Goal: Task Accomplishment & Management: Use online tool/utility

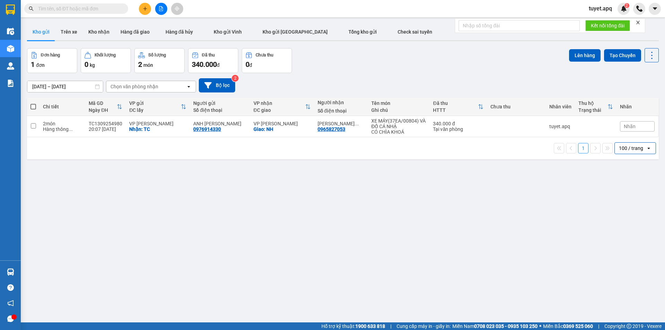
click at [100, 7] on input "text" at bounding box center [79, 9] width 82 height 8
click at [33, 105] on span at bounding box center [33, 107] width 6 height 6
click at [33, 103] on input "checkbox" at bounding box center [33, 103] width 0 height 0
checkbox input "true"
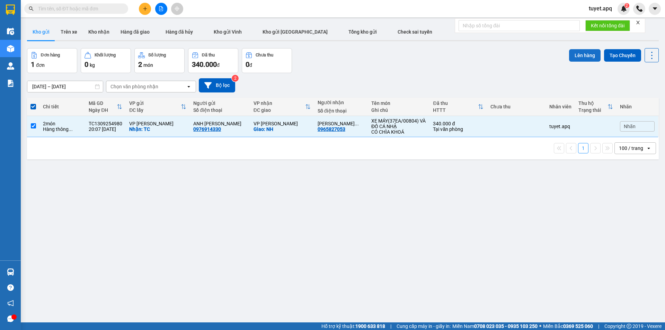
click at [577, 57] on button "Lên hàng" at bounding box center [585, 55] width 32 height 12
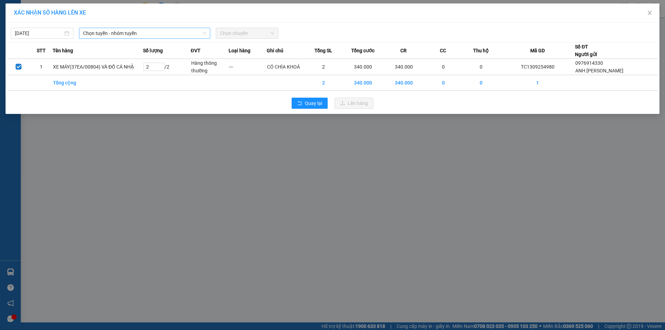
click at [101, 31] on span "Chọn tuyến - nhóm tuyến" at bounding box center [144, 33] width 123 height 10
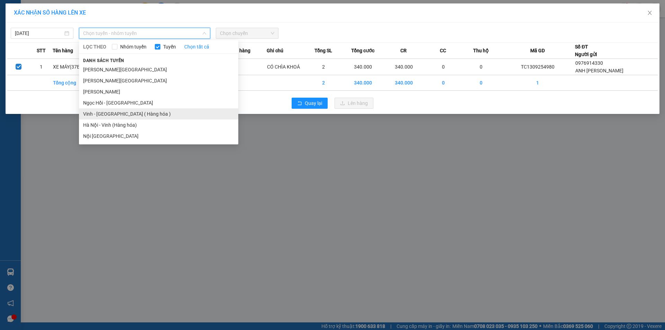
click at [139, 113] on li "Vinh - [GEOGRAPHIC_DATA] ( Hàng hóa )" at bounding box center [158, 113] width 159 height 11
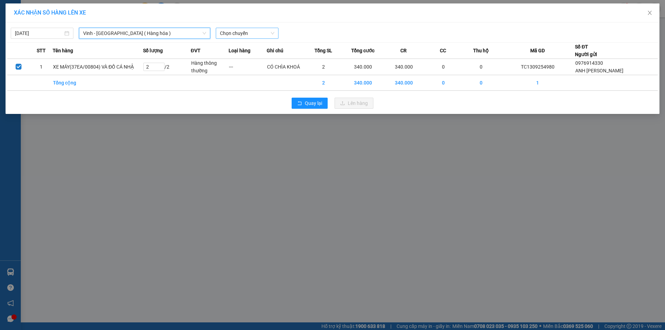
click at [259, 33] on span "Chọn chuyến" at bounding box center [247, 33] width 54 height 10
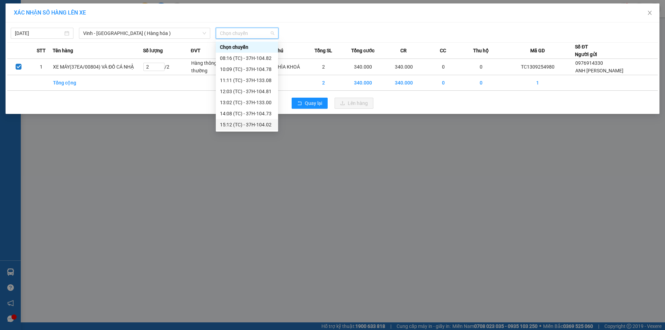
scroll to position [11, 0]
click at [255, 125] on div "17:07 (TC) - 37H-086.12" at bounding box center [247, 125] width 54 height 8
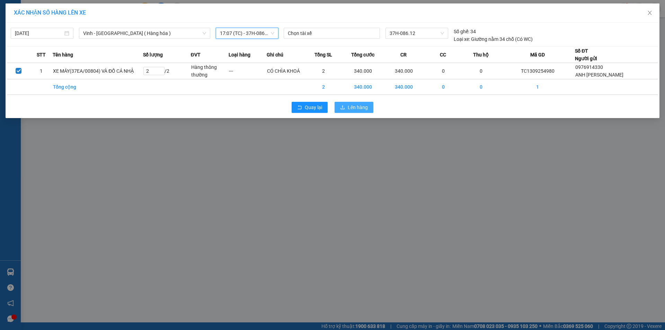
click at [357, 108] on span "Lên hàng" at bounding box center [358, 108] width 20 height 8
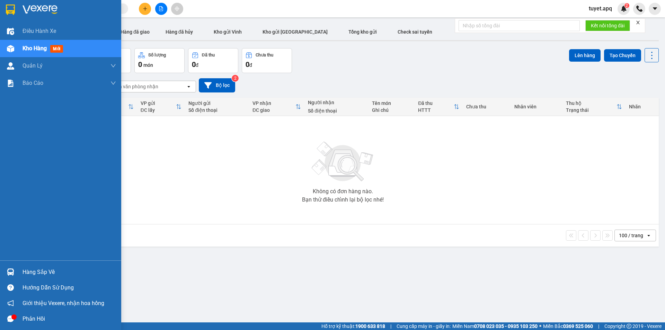
click at [8, 276] on div at bounding box center [11, 272] width 12 height 12
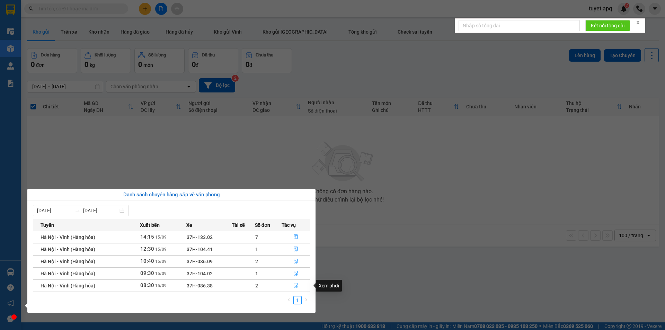
click at [296, 282] on button "button" at bounding box center [296, 285] width 28 height 11
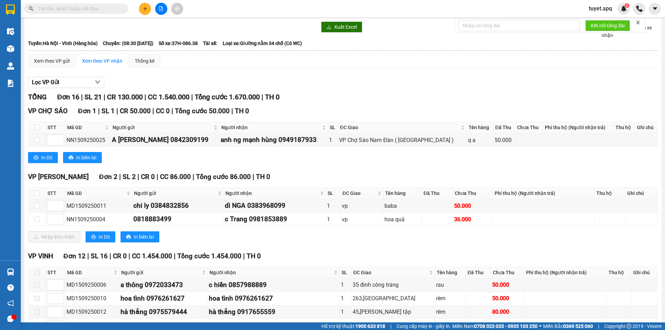
scroll to position [35, 0]
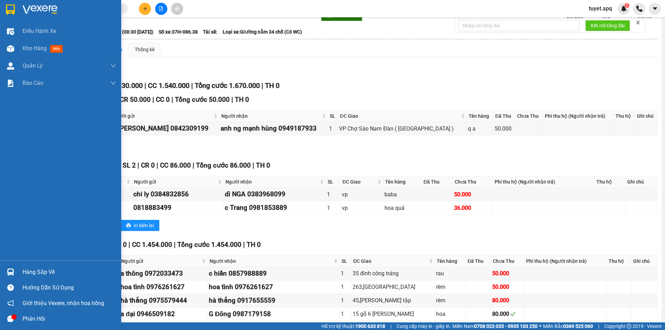
click at [10, 271] on img at bounding box center [10, 272] width 7 height 7
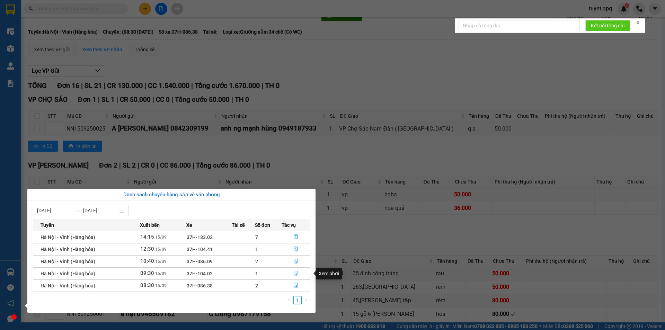
click at [295, 274] on icon "file-done" at bounding box center [295, 273] width 5 height 5
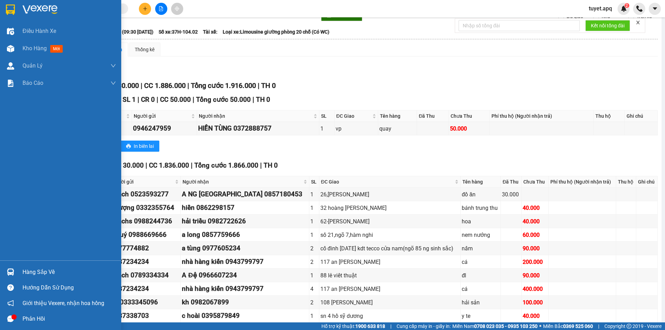
click at [10, 271] on img at bounding box center [10, 272] width 7 height 7
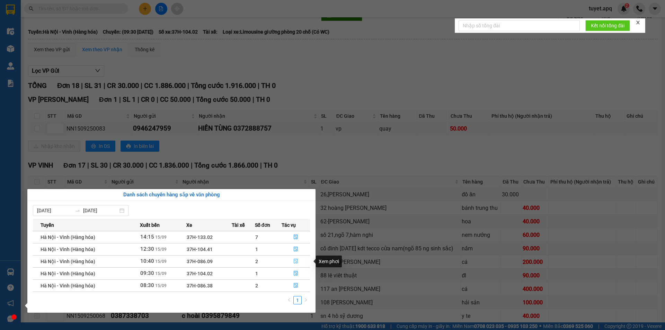
click at [295, 261] on icon "file-done" at bounding box center [295, 261] width 5 height 5
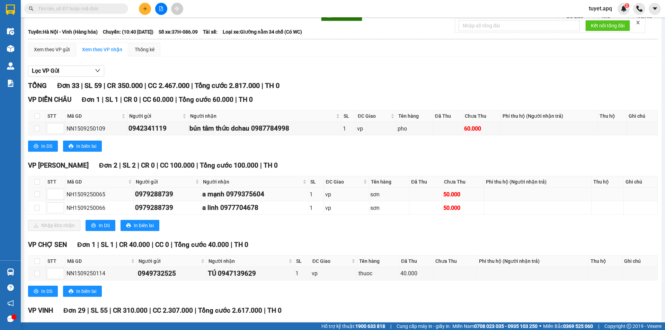
scroll to position [104, 0]
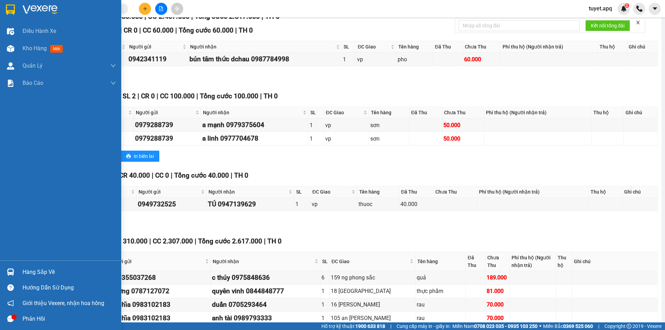
click at [11, 267] on div at bounding box center [11, 272] width 12 height 12
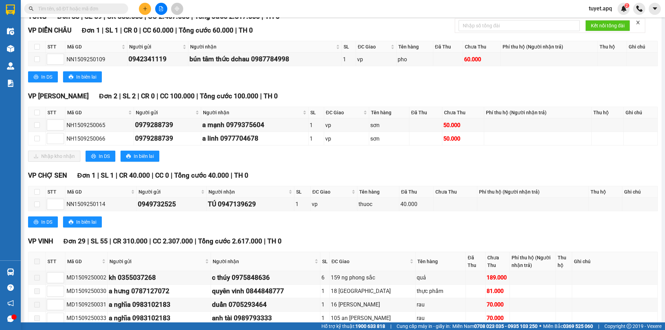
click at [416, 230] on section "Kết quả tìm kiếm ( 0 ) Bộ lọc No Data tuyet.apq 2 Điều hành xe Kho hàng mới Quả…" at bounding box center [332, 165] width 665 height 330
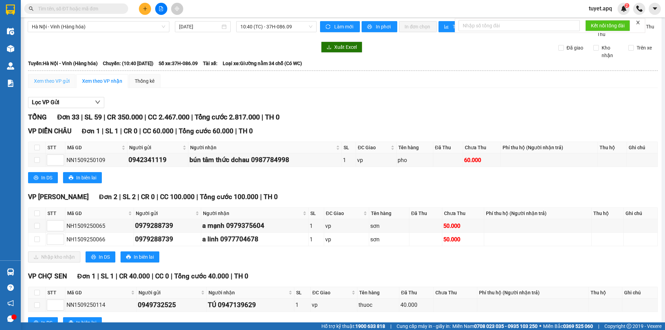
scroll to position [0, 0]
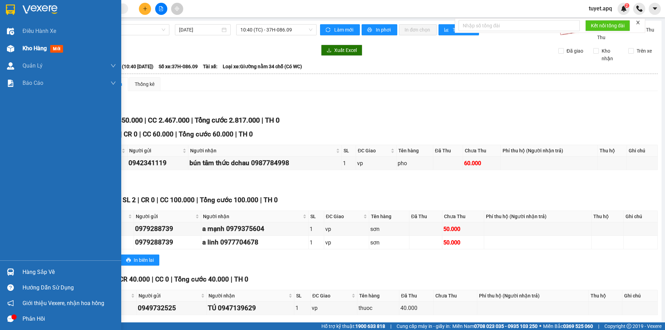
click at [6, 51] on div at bounding box center [11, 49] width 12 height 12
